Goal: Information Seeking & Learning: Learn about a topic

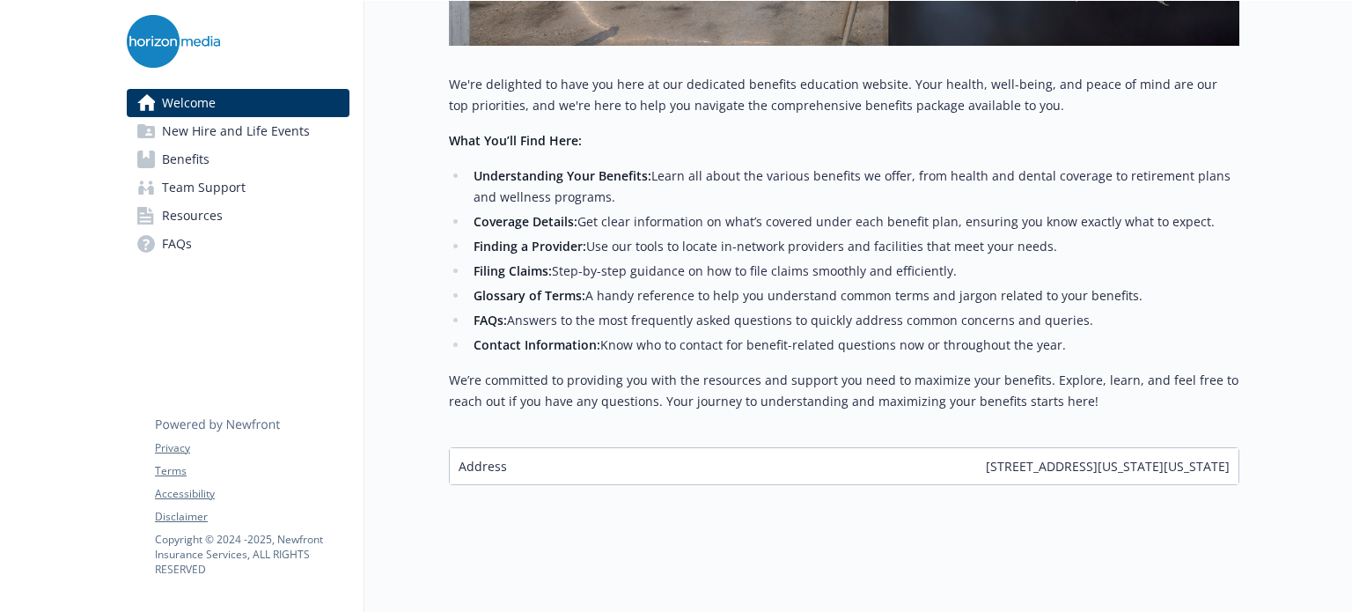
scroll to position [689, 13]
click at [250, 128] on span "New Hire and Life Events" at bounding box center [236, 131] width 148 height 28
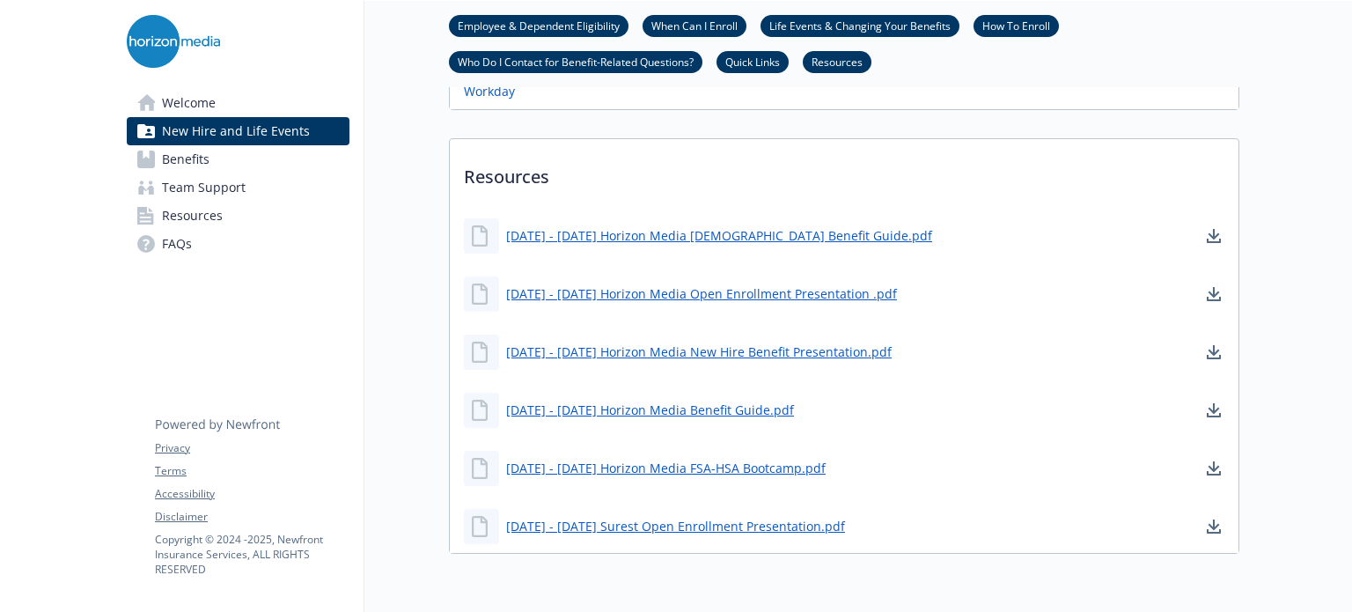
scroll to position [1168, 13]
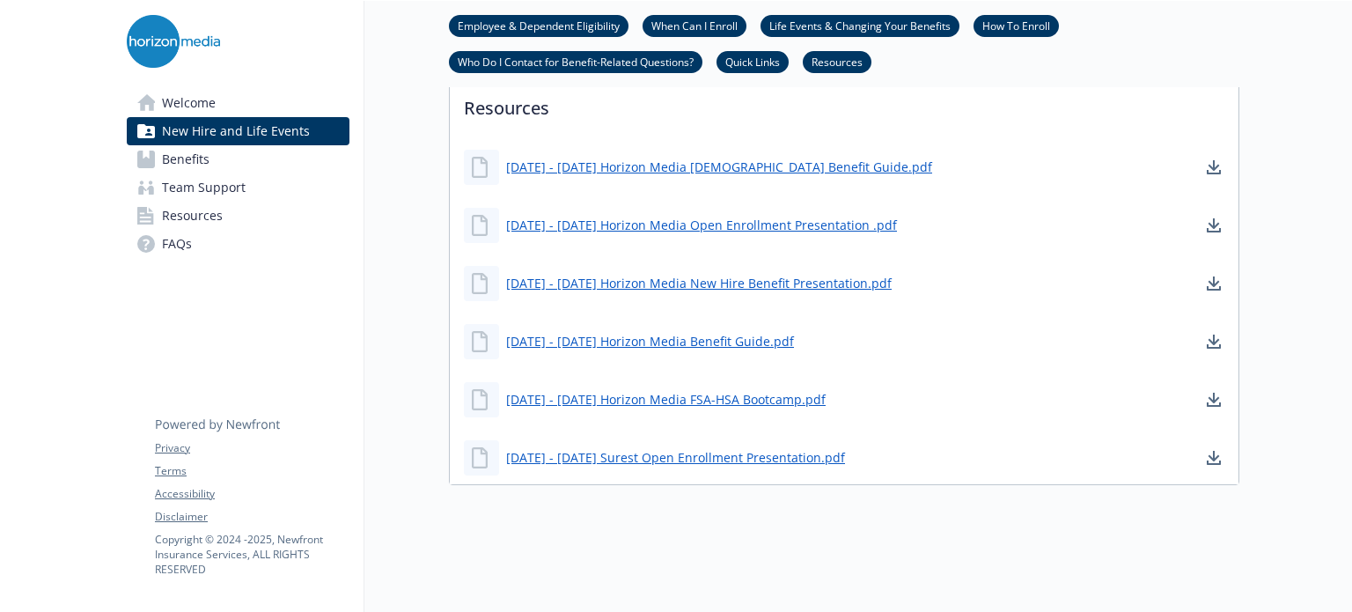
click at [284, 207] on link "Resources" at bounding box center [238, 216] width 223 height 28
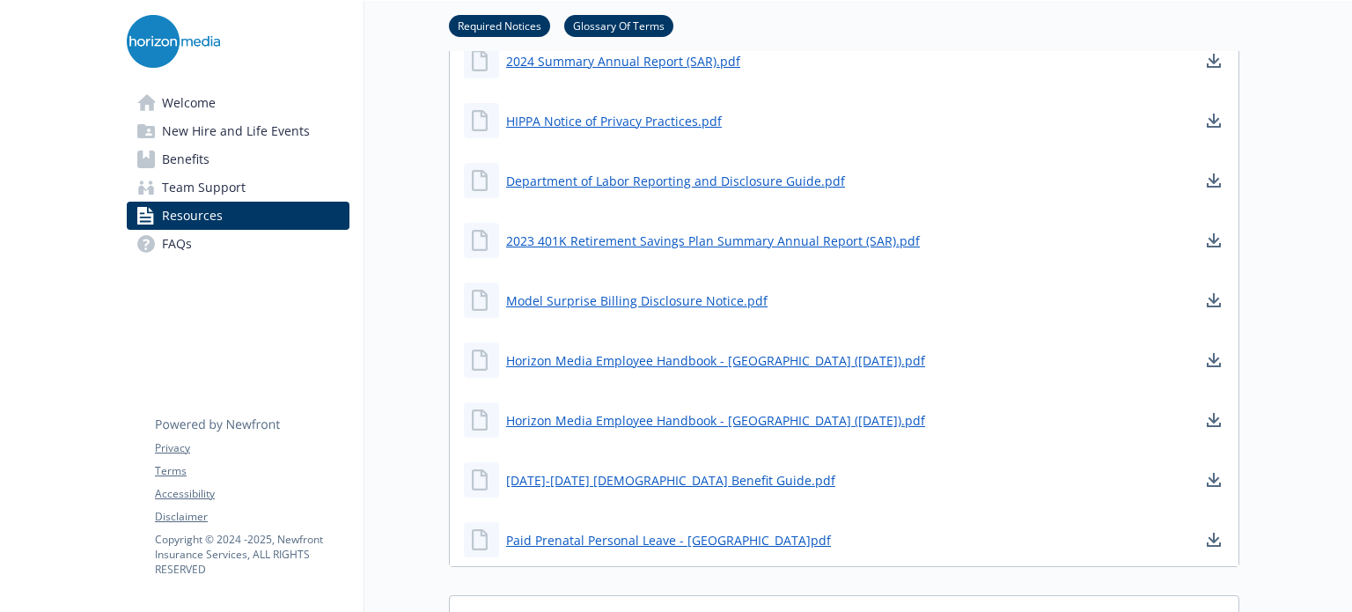
scroll to position [1179, 0]
click at [309, 170] on link "Benefits" at bounding box center [238, 159] width 223 height 28
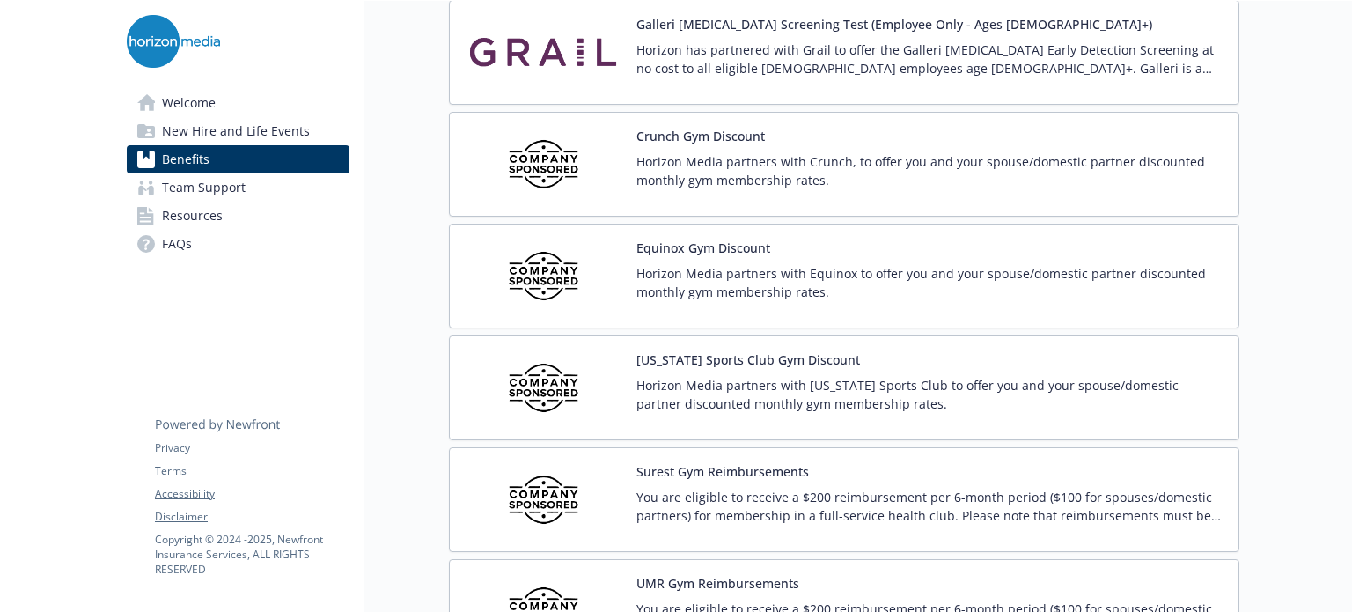
scroll to position [4605, 0]
